Goal: Information Seeking & Learning: Compare options

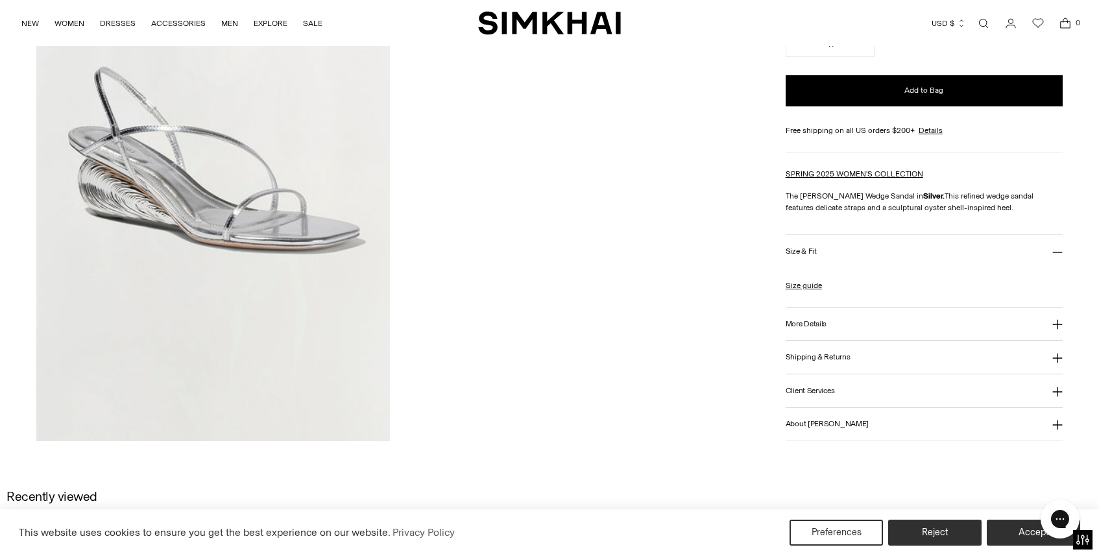
scroll to position [1023, 0]
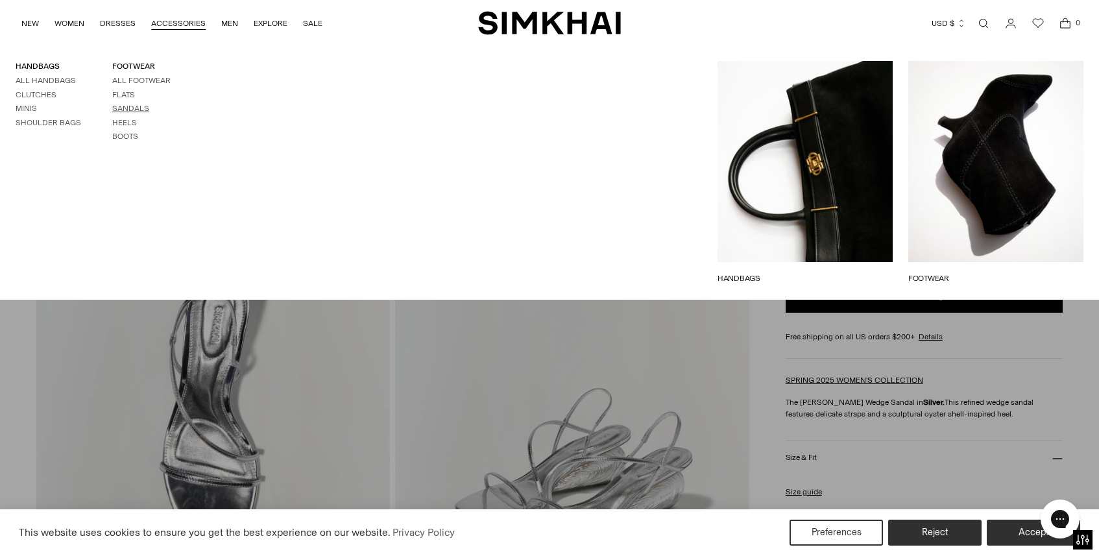
click at [130, 104] on link "Sandals" at bounding box center [130, 108] width 37 height 9
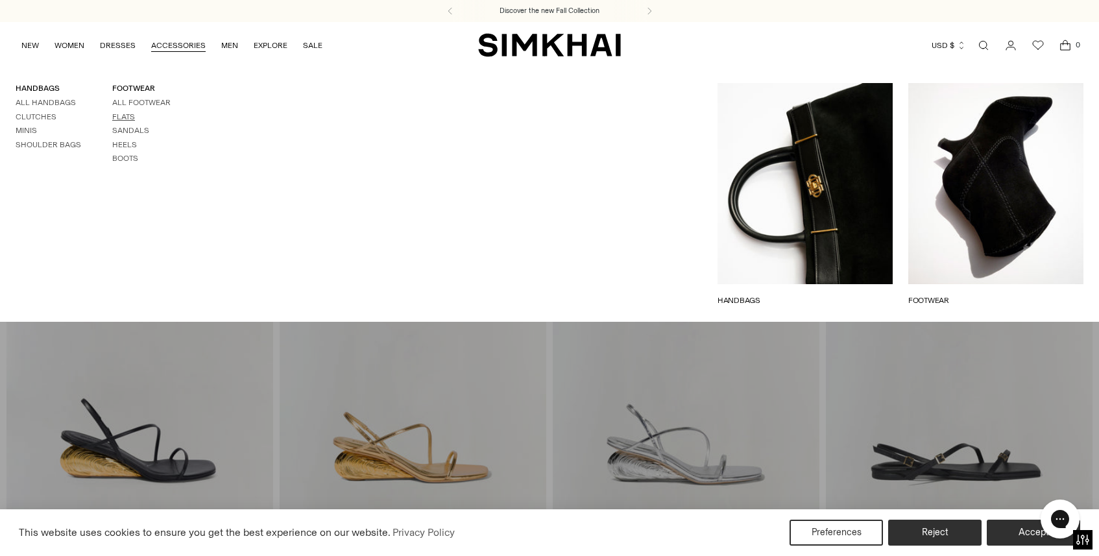
click at [126, 113] on link "Flats" at bounding box center [123, 116] width 23 height 9
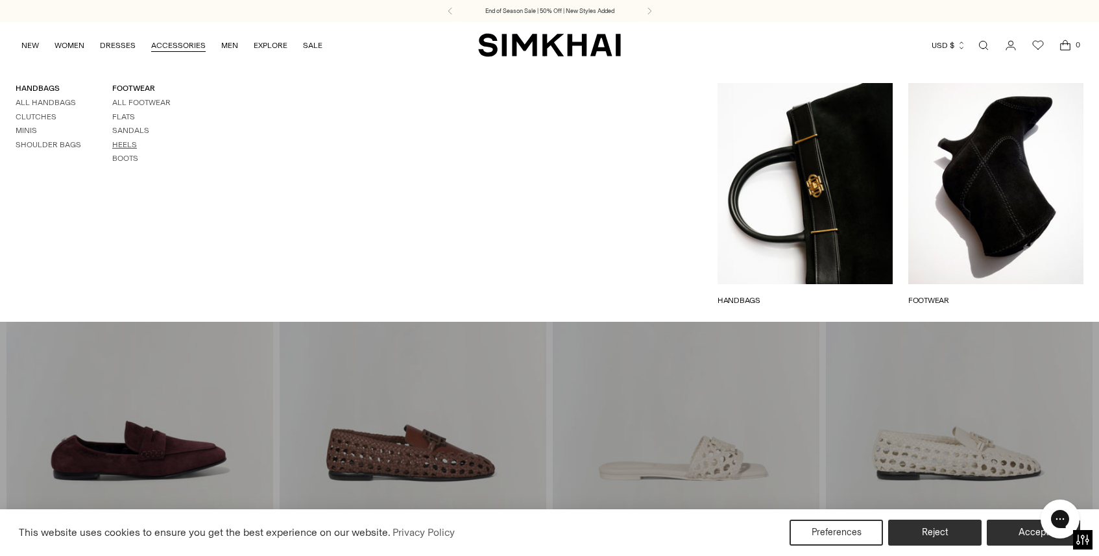
click at [128, 141] on link "Heels" at bounding box center [124, 144] width 25 height 9
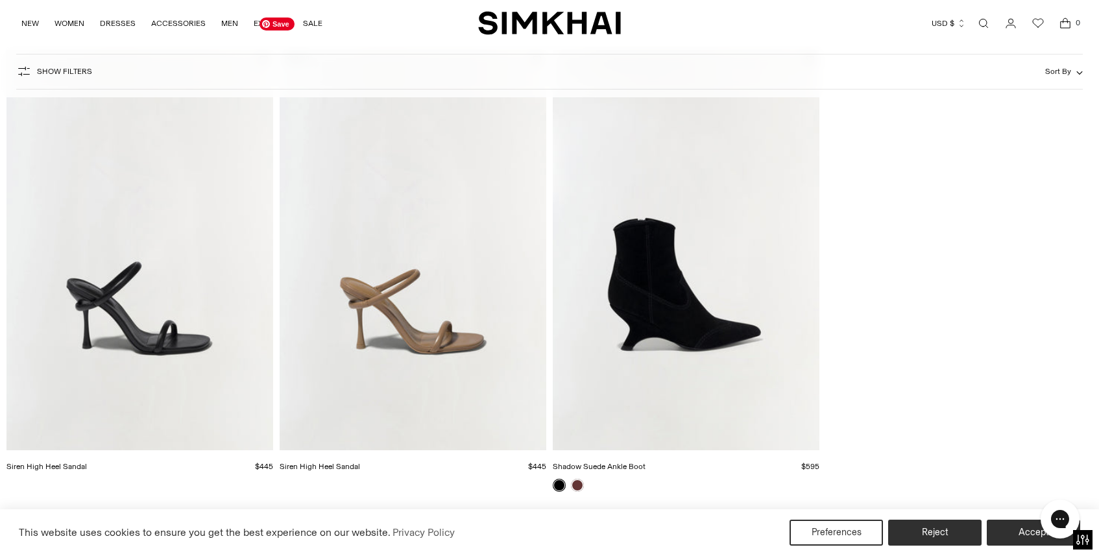
scroll to position [2483, 0]
